Goal: Subscribe to service/newsletter

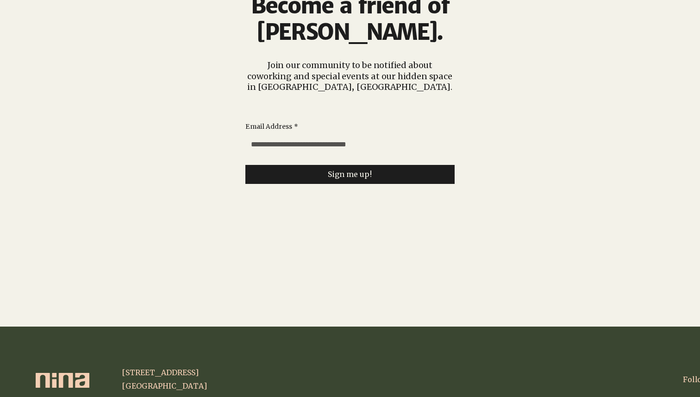
scroll to position [2276, 0]
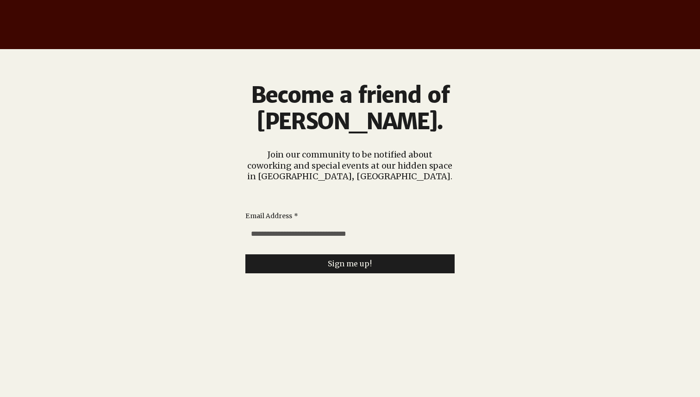
click at [302, 224] on input "Email Address *" at bounding box center [347, 233] width 204 height 19
type input "**********"
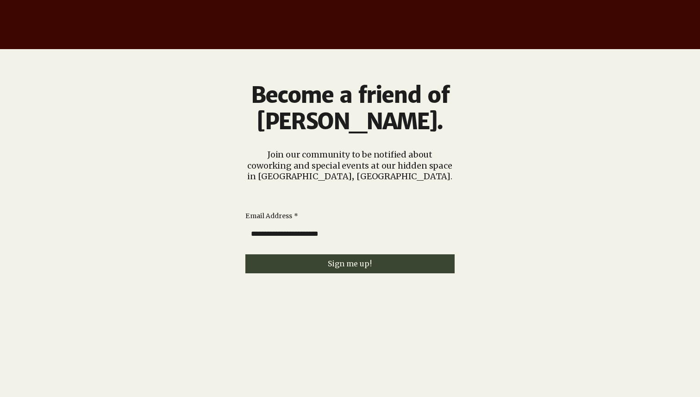
click at [306, 254] on button "Sign me up!" at bounding box center [349, 263] width 209 height 19
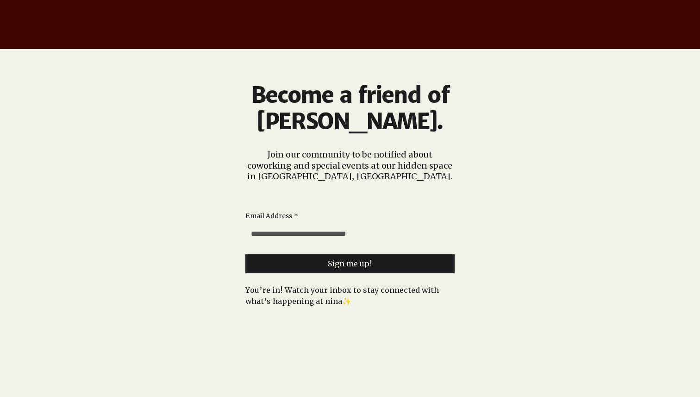
click at [417, 149] on p "Join our community to be notified about coworking and special events at our hid…" at bounding box center [350, 165] width 210 height 32
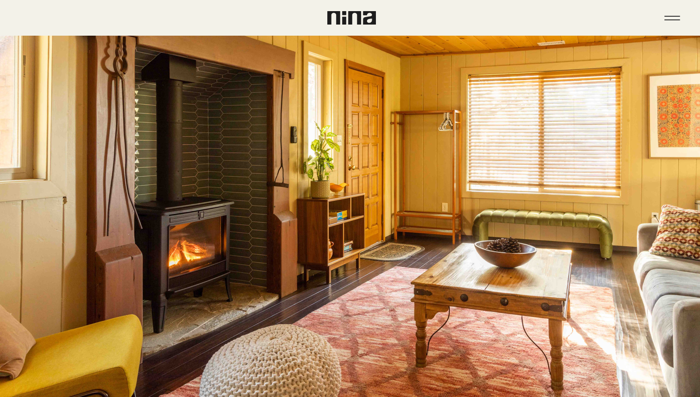
scroll to position [0, 0]
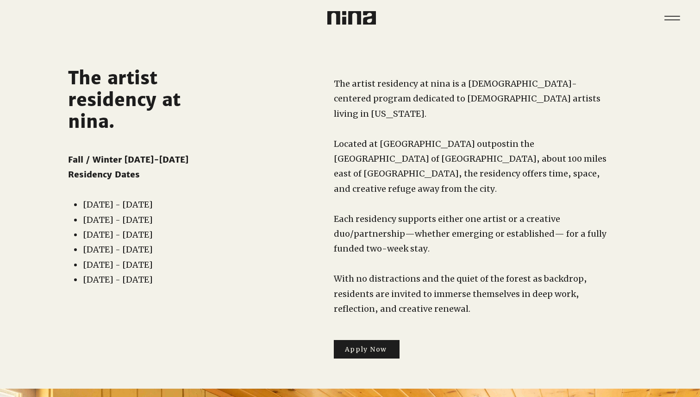
click at [350, 10] on div at bounding box center [434, 12] width 168 height 25
click at [352, 12] on img at bounding box center [351, 17] width 49 height 13
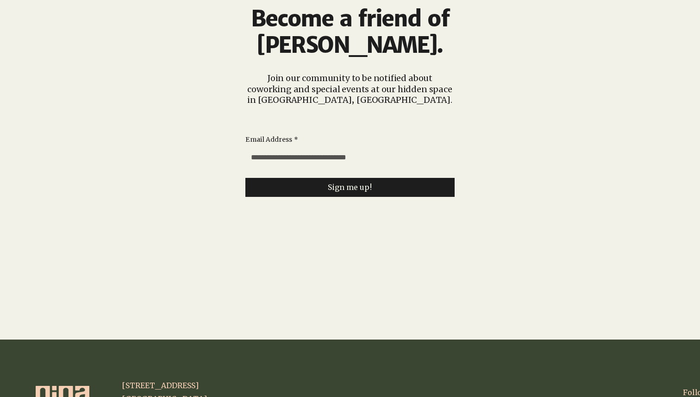
scroll to position [2366, 0]
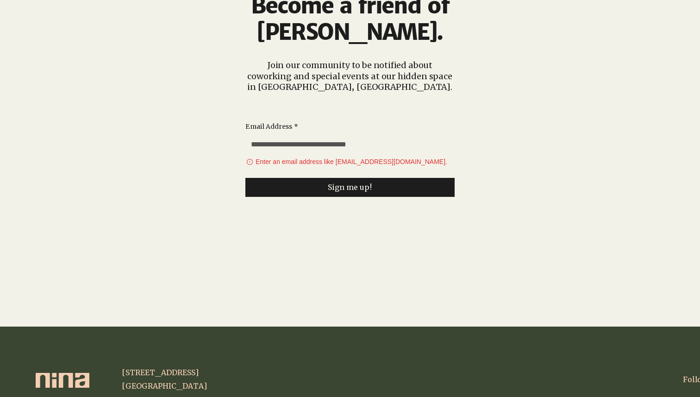
click at [175, 54] on div at bounding box center [350, 143] width 700 height 367
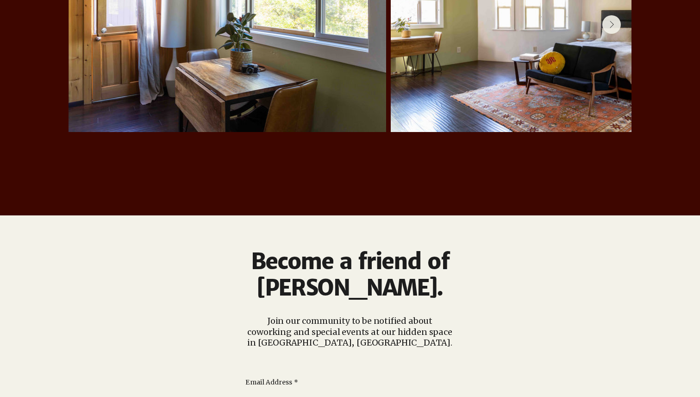
scroll to position [2102, 0]
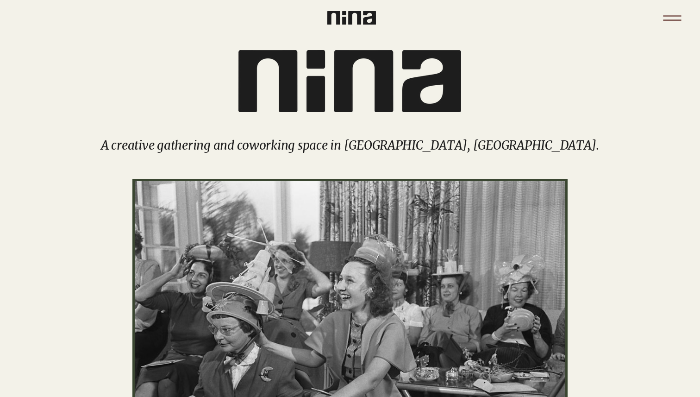
click at [669, 13] on icon "Menu" at bounding box center [672, 18] width 32 height 32
